Goal: Task Accomplishment & Management: Manage account settings

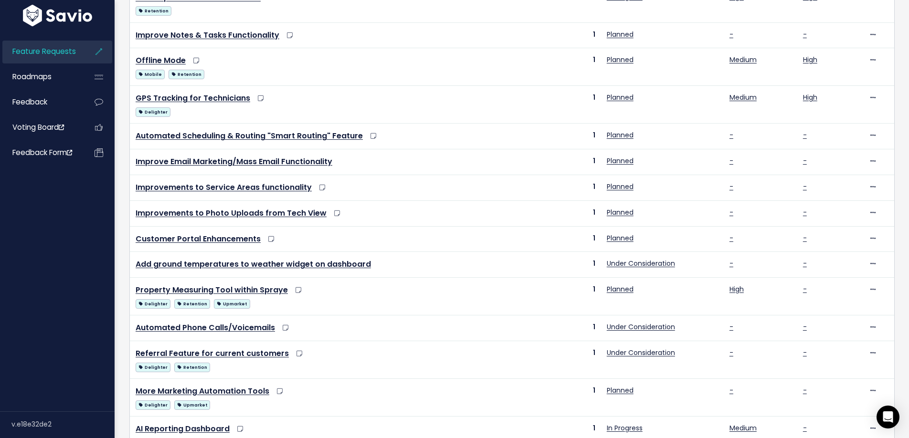
scroll to position [428, 0]
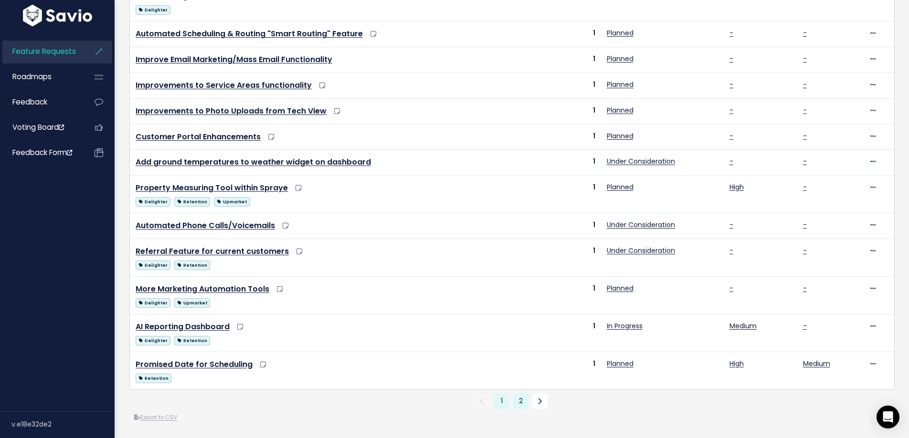
click at [521, 407] on link "2" at bounding box center [520, 401] width 15 height 15
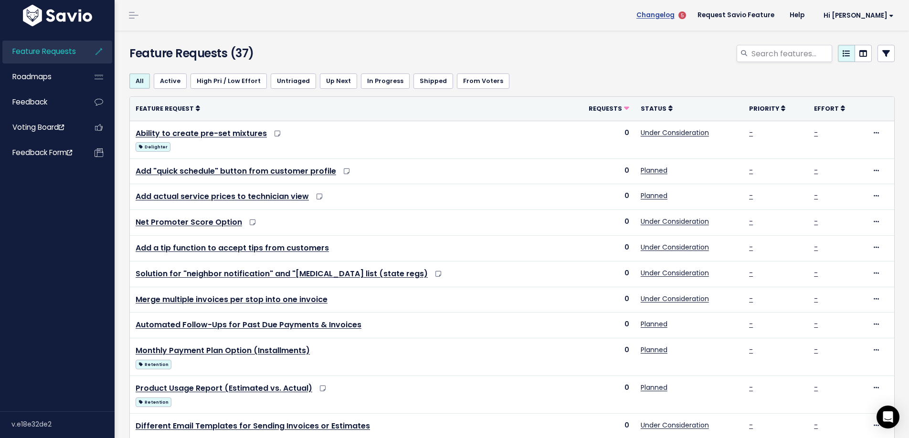
click at [674, 15] on span "Changelog" at bounding box center [655, 15] width 38 height 7
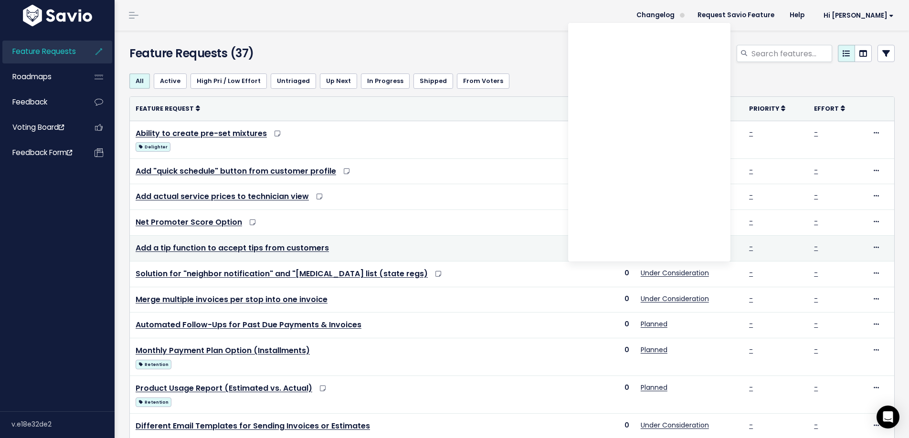
click at [512, 251] on td "Add a tip function to accept tips from customers" at bounding box center [347, 248] width 434 height 26
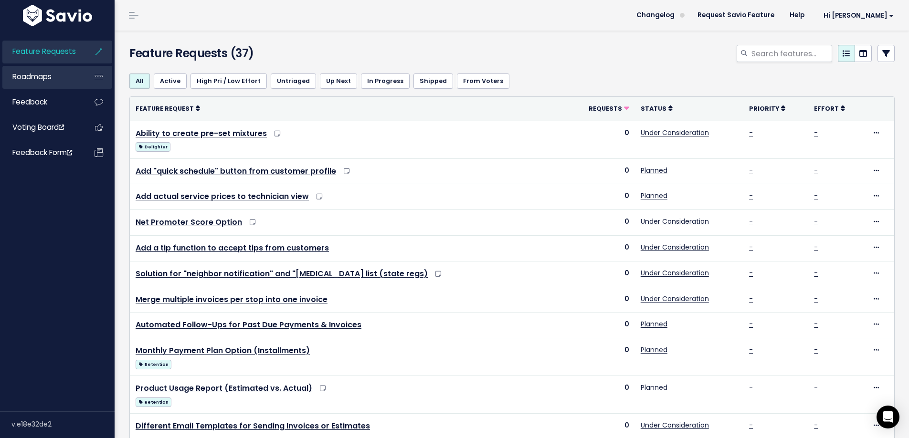
click at [33, 75] on span "Roadmaps" at bounding box center [31, 77] width 39 height 10
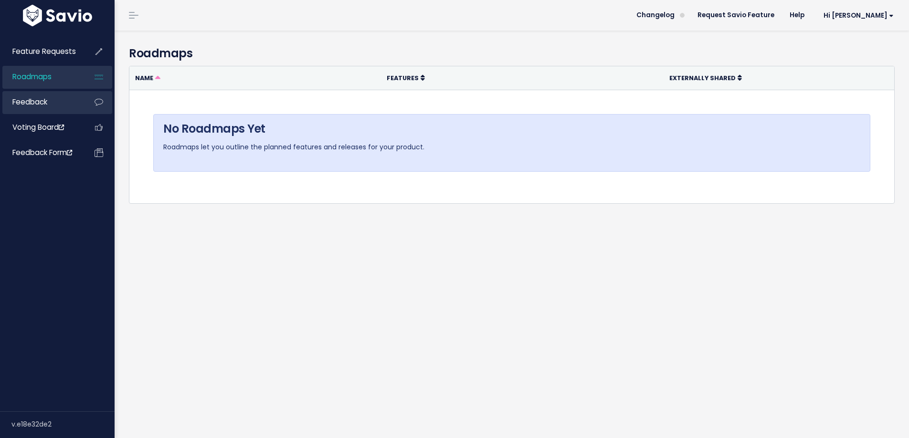
click at [22, 101] on span "Feedback" at bounding box center [29, 102] width 35 height 10
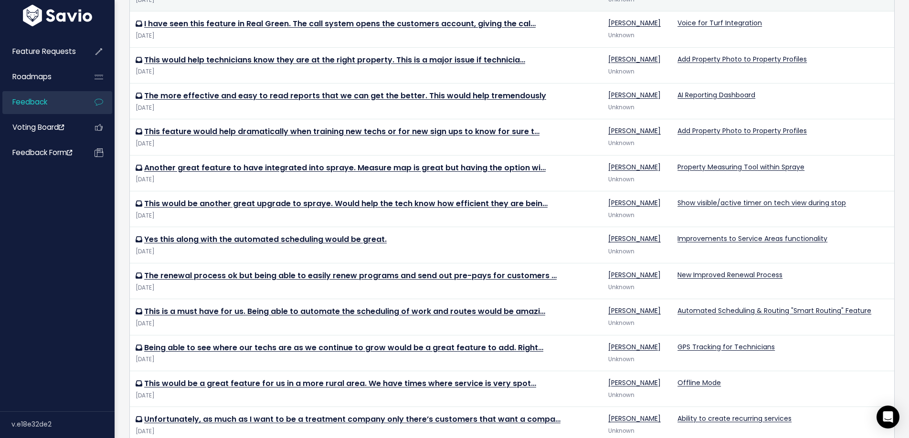
scroll to position [261, 0]
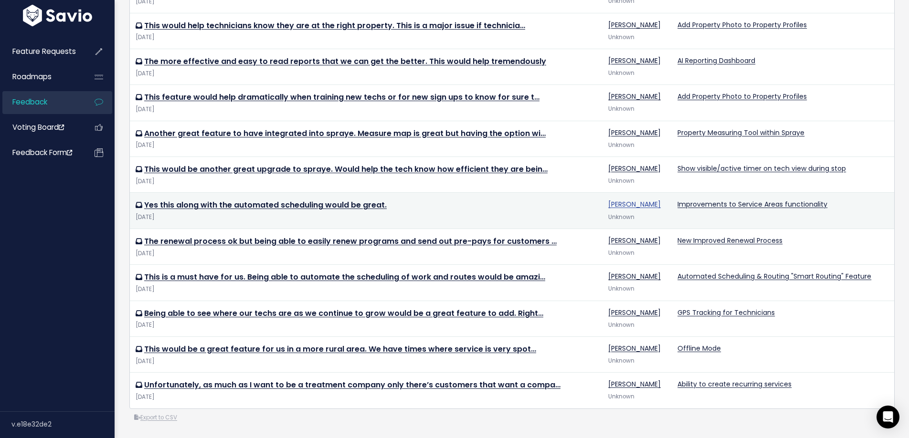
click at [634, 205] on link "Jeryl Beachy" at bounding box center [634, 204] width 52 height 10
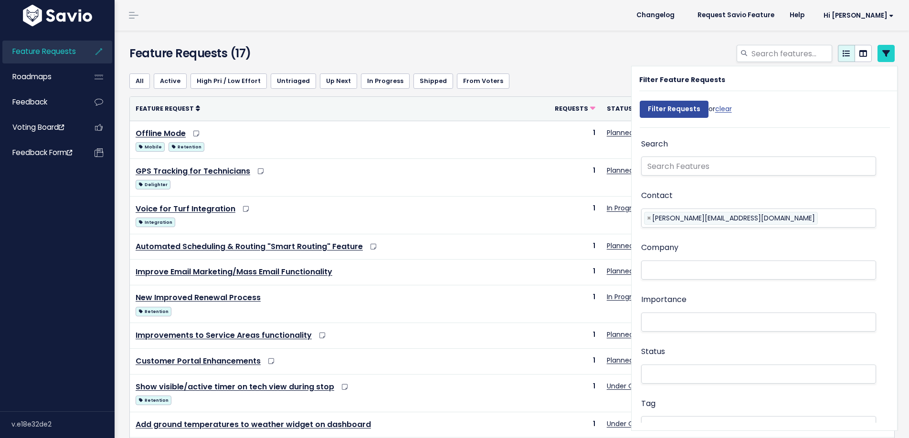
select select
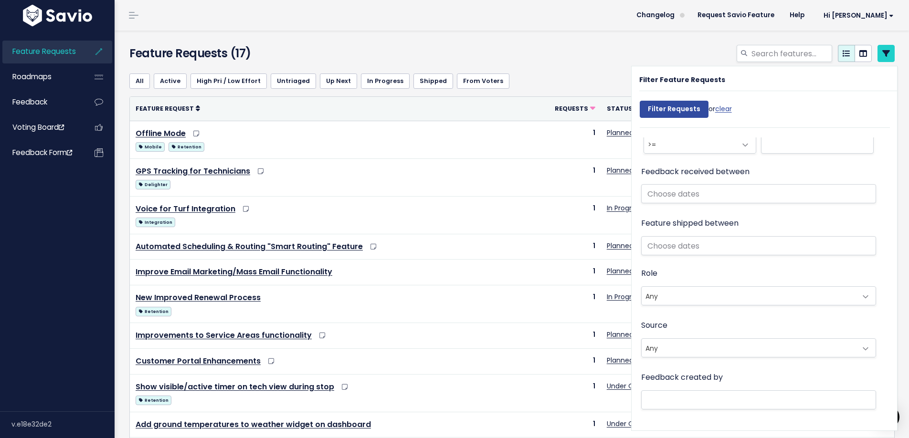
click at [533, 47] on div at bounding box center [642, 55] width 520 height 21
click at [890, 53] on link at bounding box center [885, 53] width 17 height 17
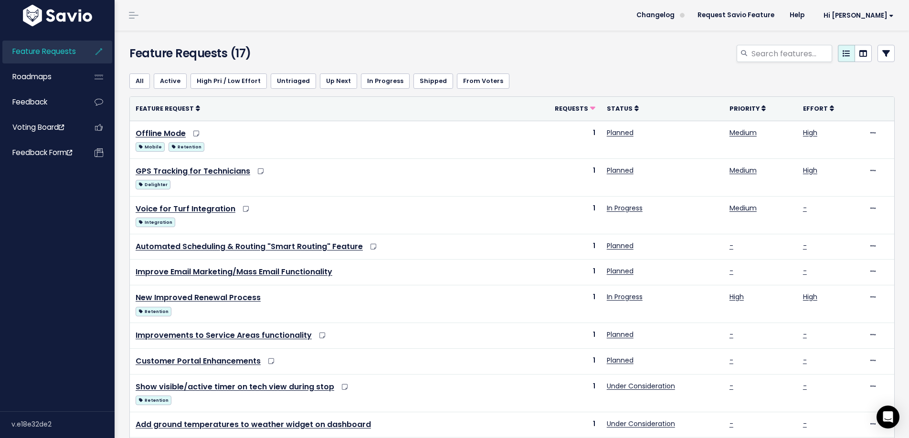
click at [35, 46] on span "Feature Requests" at bounding box center [43, 51] width 63 height 10
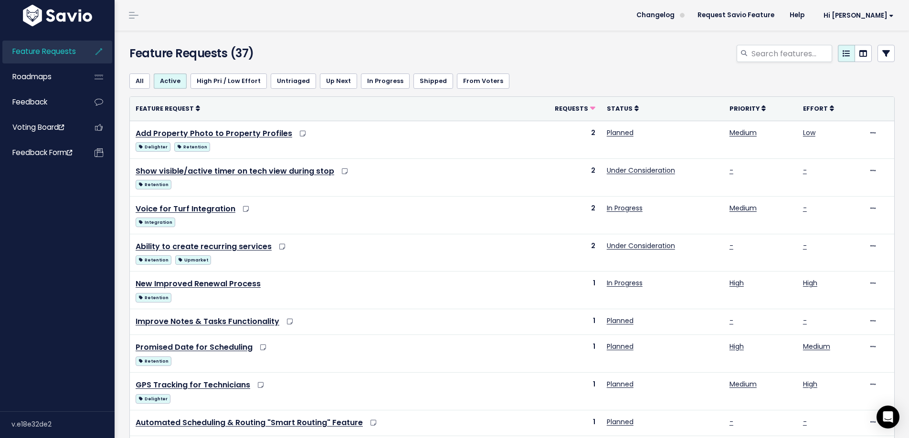
click at [133, 85] on link "All" at bounding box center [139, 80] width 21 height 15
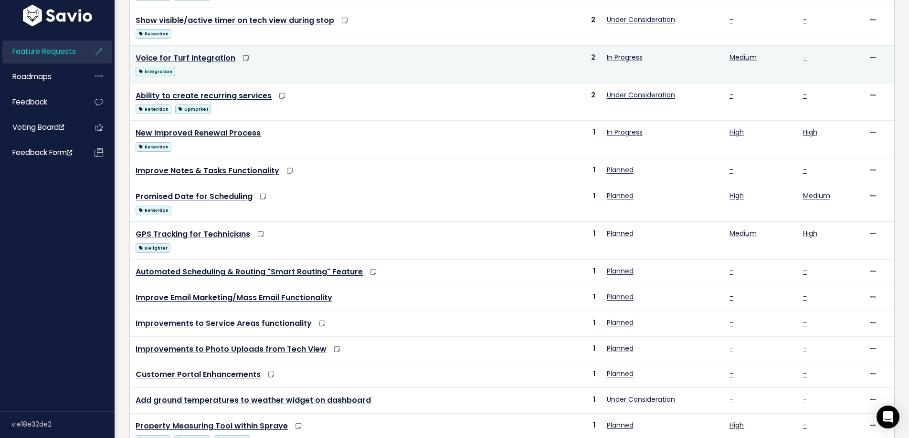
scroll to position [389, 0]
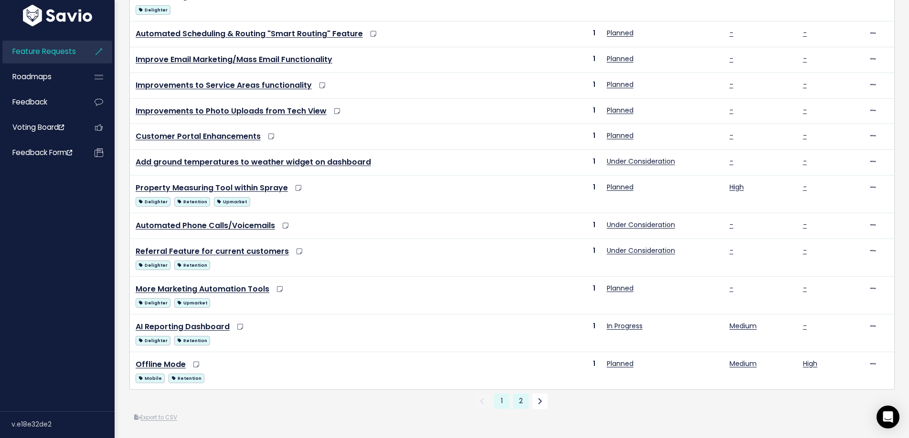
click at [519, 405] on link "2" at bounding box center [520, 401] width 15 height 15
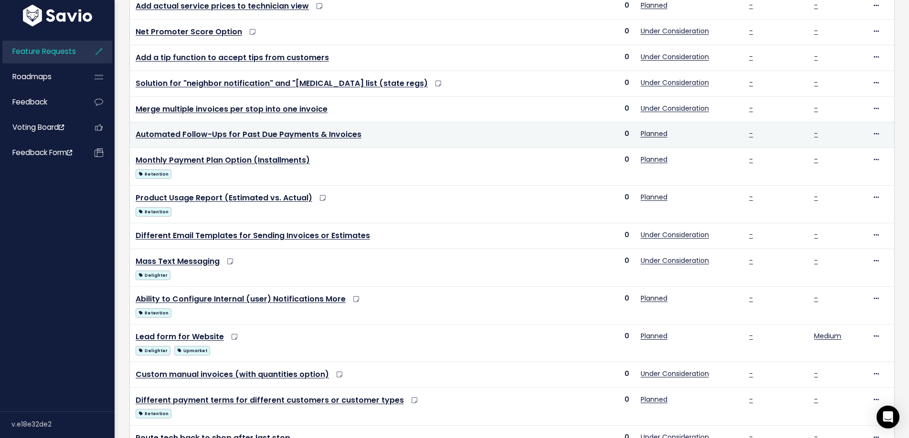
scroll to position [252, 0]
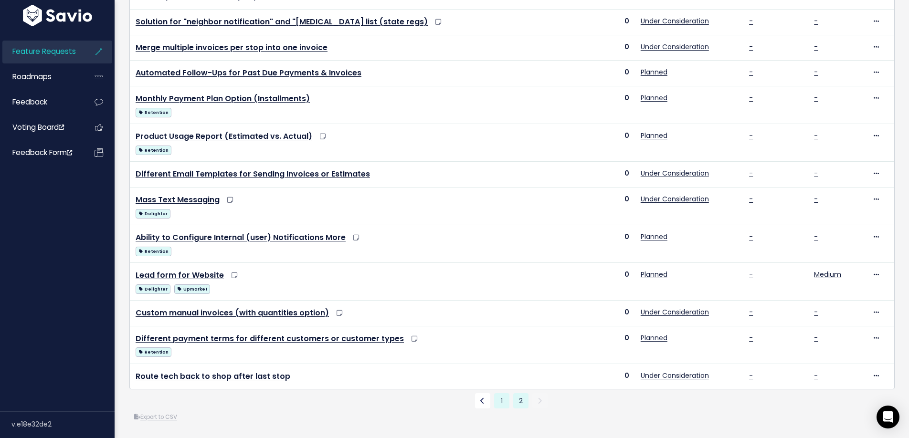
click at [498, 403] on link "1" at bounding box center [501, 400] width 15 height 15
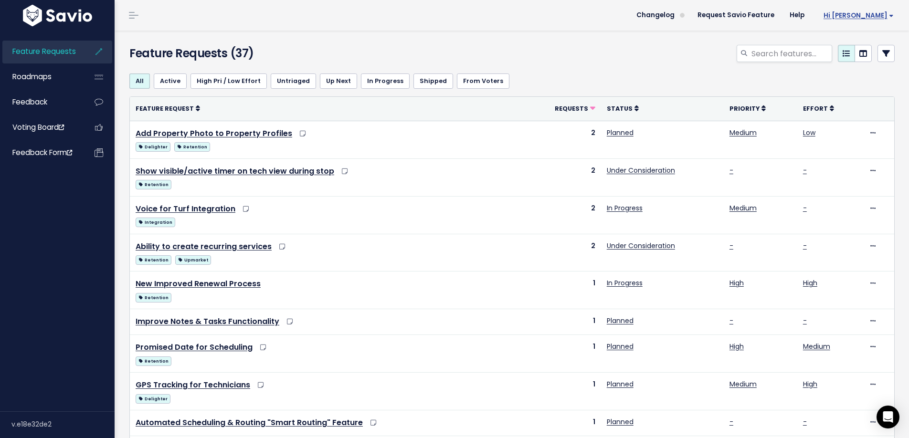
click at [875, 13] on span "Hi [PERSON_NAME]" at bounding box center [858, 15] width 70 height 7
click at [573, 62] on div at bounding box center [642, 55] width 520 height 21
click at [869, 13] on span "Hi Andy" at bounding box center [858, 15] width 70 height 7
click at [858, 39] on link "My Settings" at bounding box center [862, 43] width 69 height 19
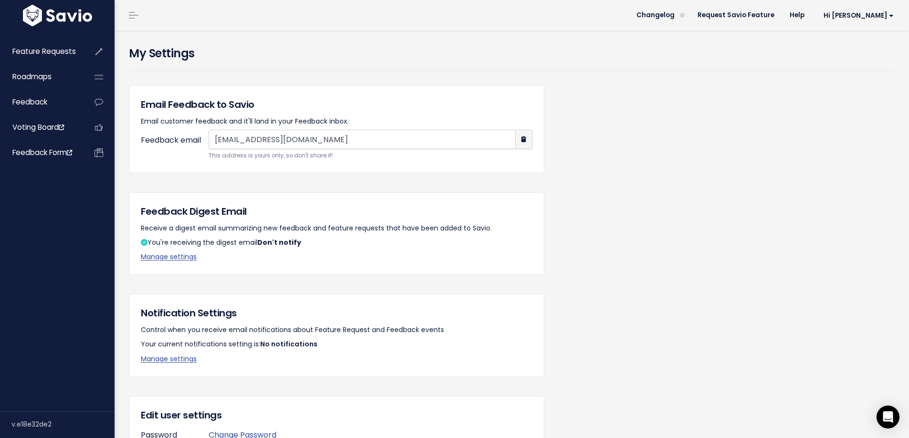
click at [131, 16] on link at bounding box center [133, 15] width 15 height 9
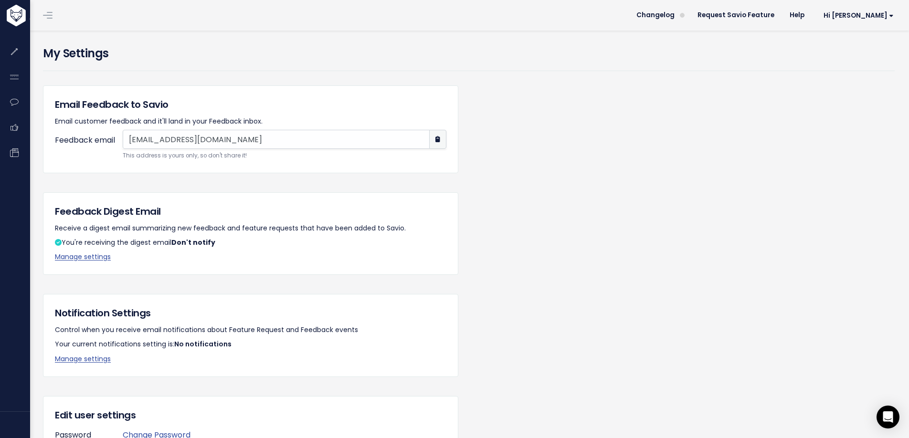
click at [51, 11] on link at bounding box center [47, 15] width 15 height 9
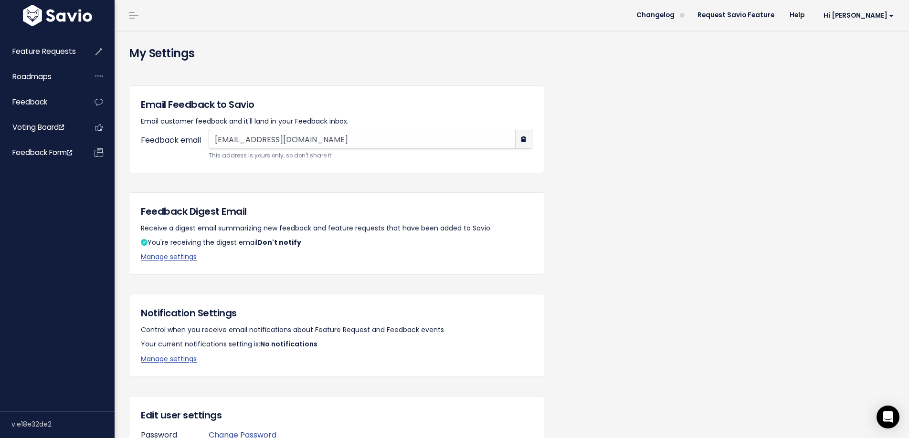
click at [44, 17] on img at bounding box center [58, 15] width 74 height 21
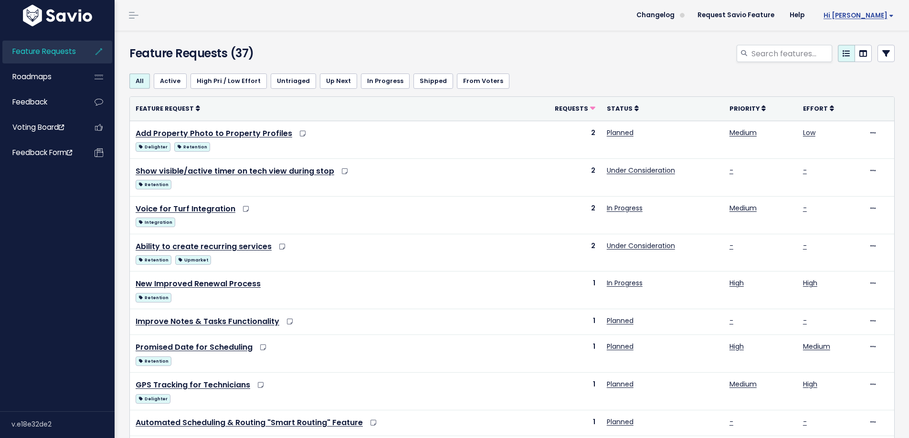
click at [873, 9] on link "Hi [PERSON_NAME]" at bounding box center [856, 15] width 89 height 15
click at [854, 62] on link "Logout" at bounding box center [862, 62] width 69 height 19
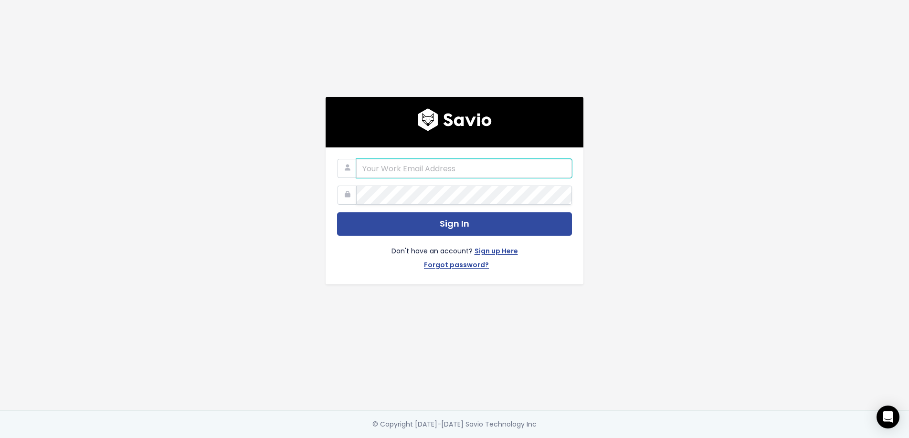
paste input "[PERSON_NAME][EMAIL_ADDRESS][DOMAIN_NAME]"
type input "[PERSON_NAME][EMAIL_ADDRESS][DOMAIN_NAME]"
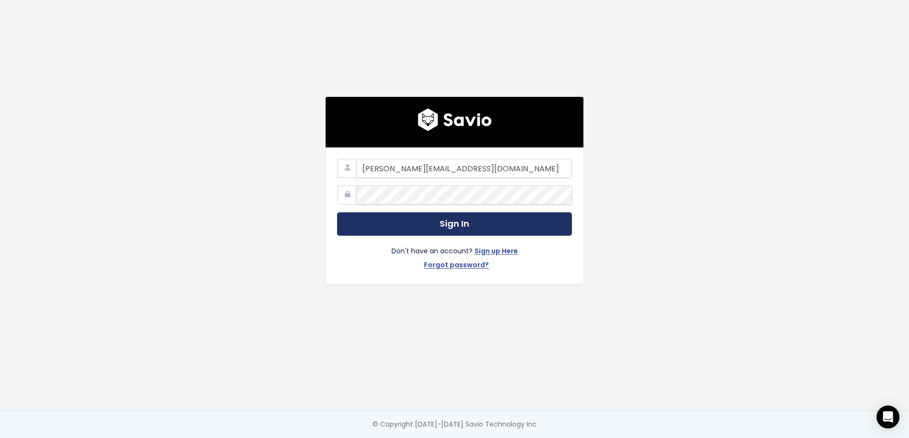
click at [404, 222] on button "Sign In" at bounding box center [454, 223] width 235 height 23
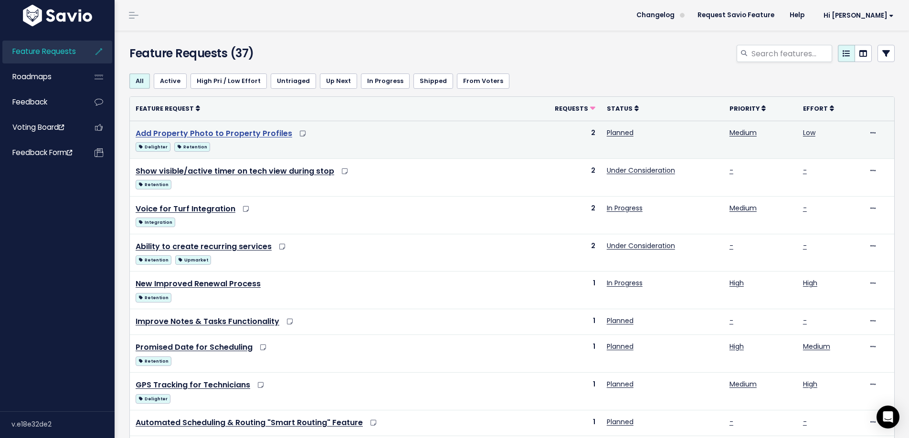
click at [259, 135] on link "Add Property Photo to Property Profiles" at bounding box center [214, 133] width 157 height 11
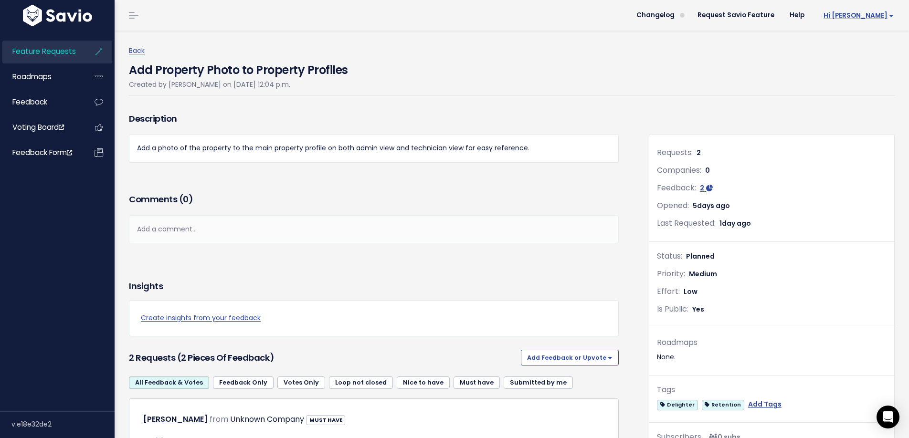
click at [881, 13] on span "Hi [PERSON_NAME]" at bounding box center [858, 15] width 70 height 7
click at [858, 63] on link "Logout" at bounding box center [862, 62] width 69 height 19
